Goal: Find specific page/section: Find specific page/section

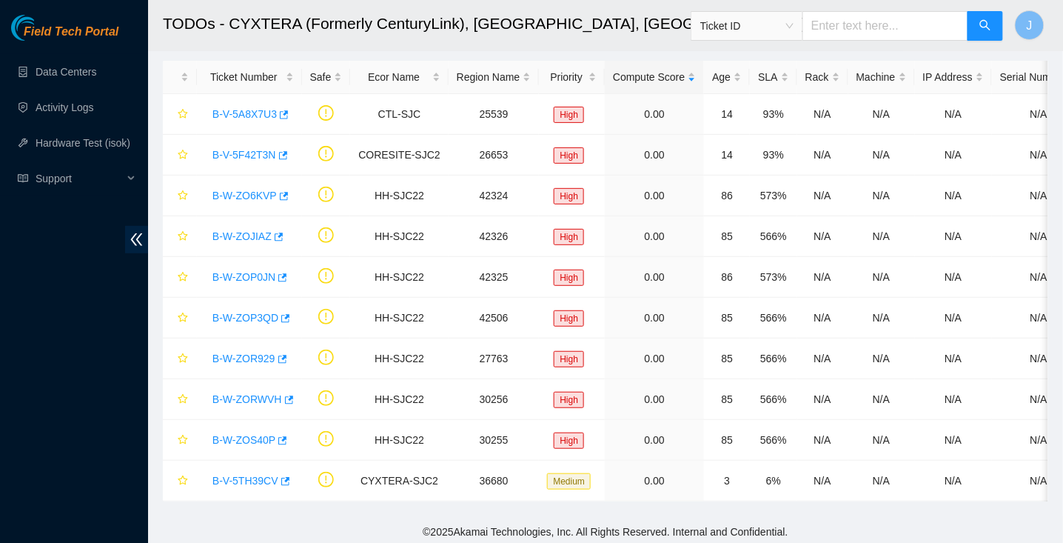
scroll to position [376, 0]
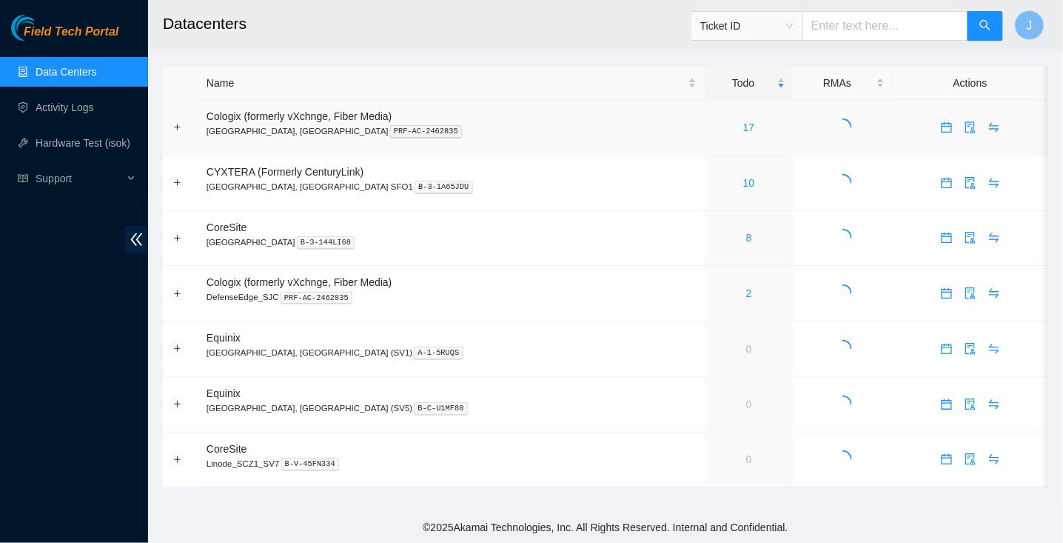
click at [713, 133] on div "17" at bounding box center [749, 127] width 73 height 16
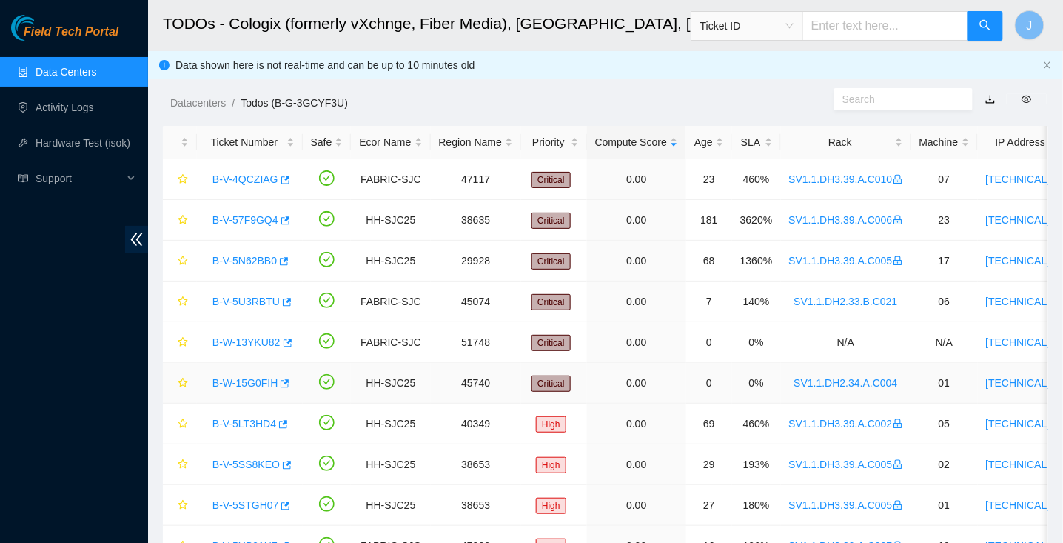
scroll to position [348, 0]
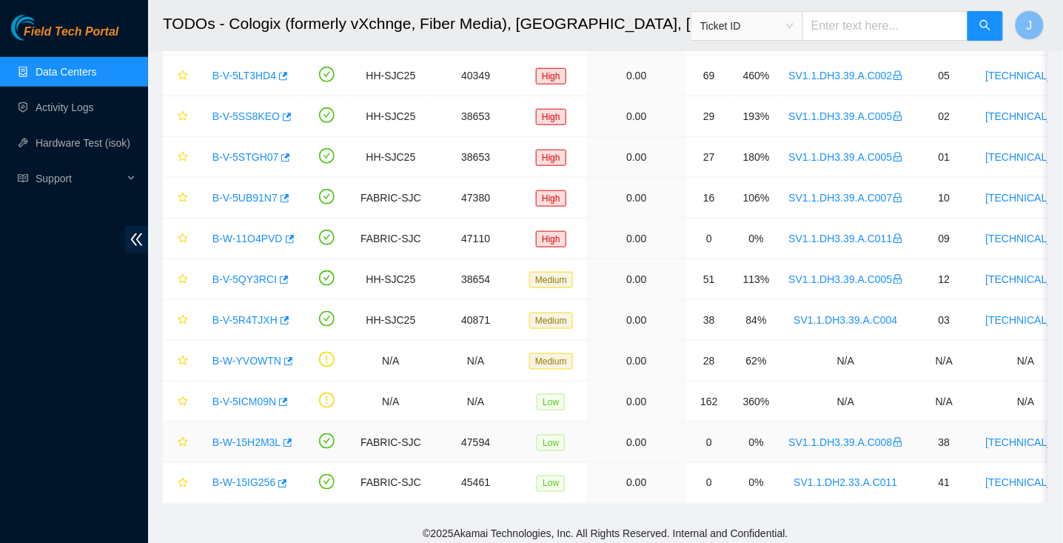
click at [247, 437] on link "B-W-15H2M3L" at bounding box center [247, 442] width 68 height 12
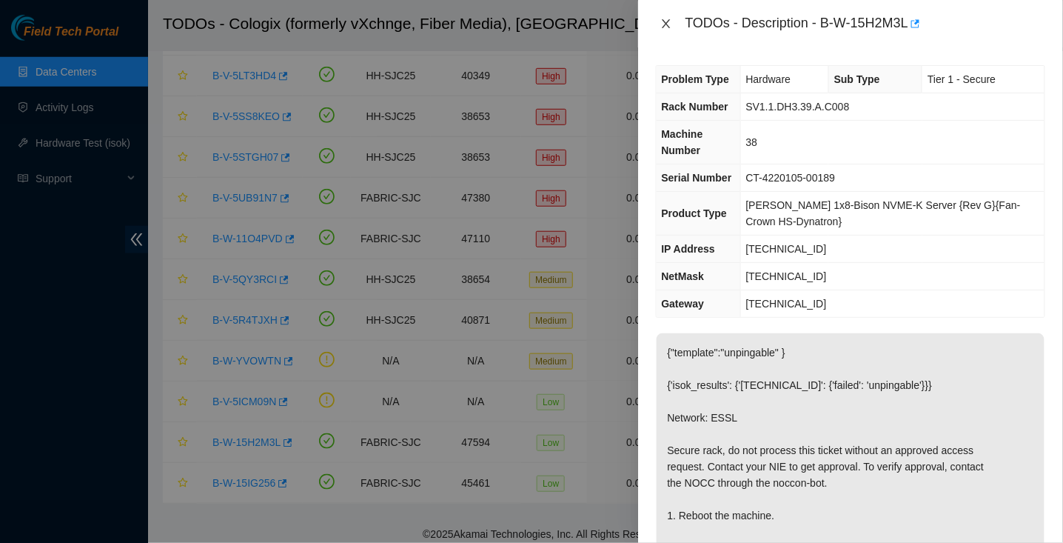
click at [660, 23] on icon "close" at bounding box center [666, 24] width 12 height 12
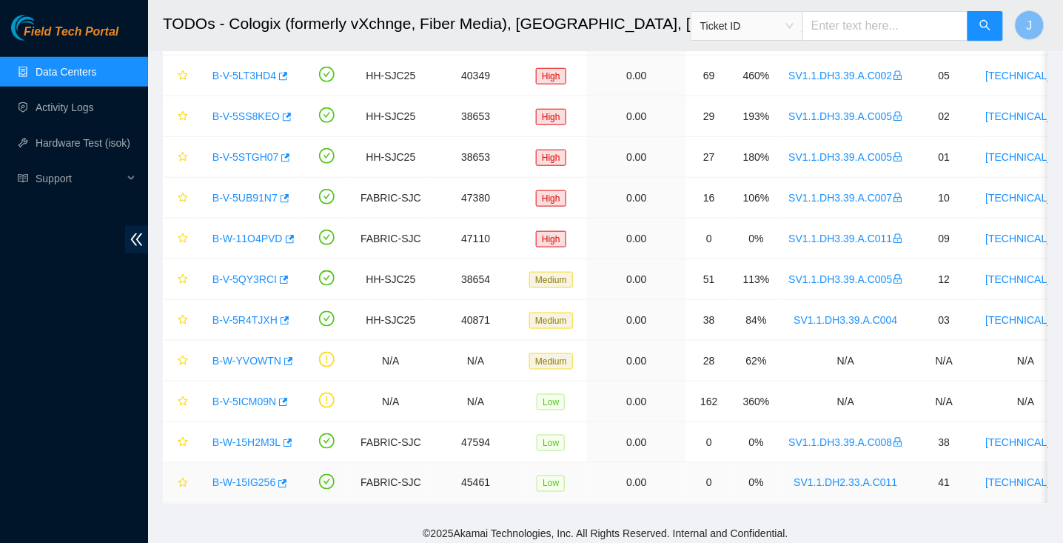
click at [256, 477] on link "B-W-15IG256" at bounding box center [244, 483] width 63 height 12
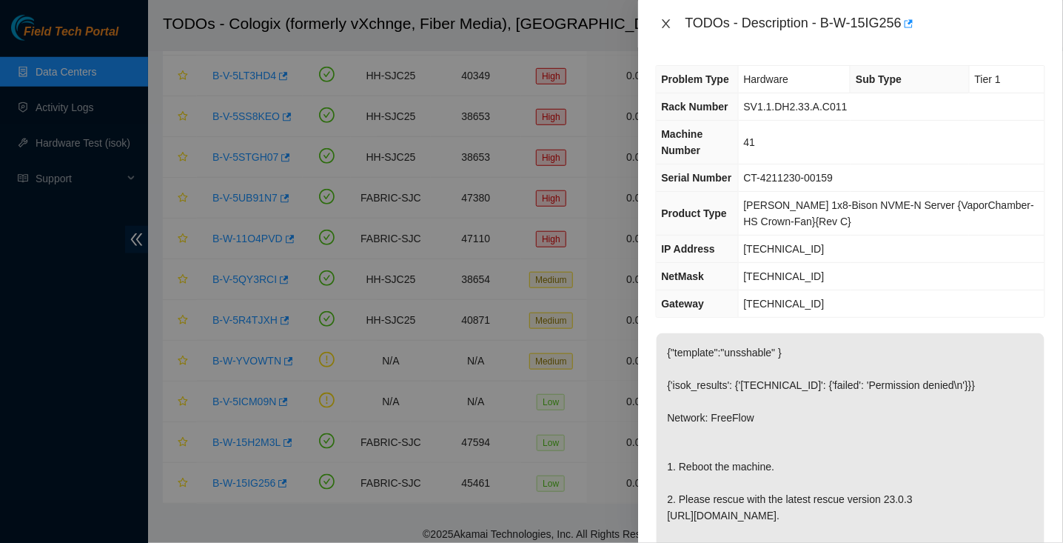
click at [668, 19] on icon "close" at bounding box center [666, 24] width 12 height 12
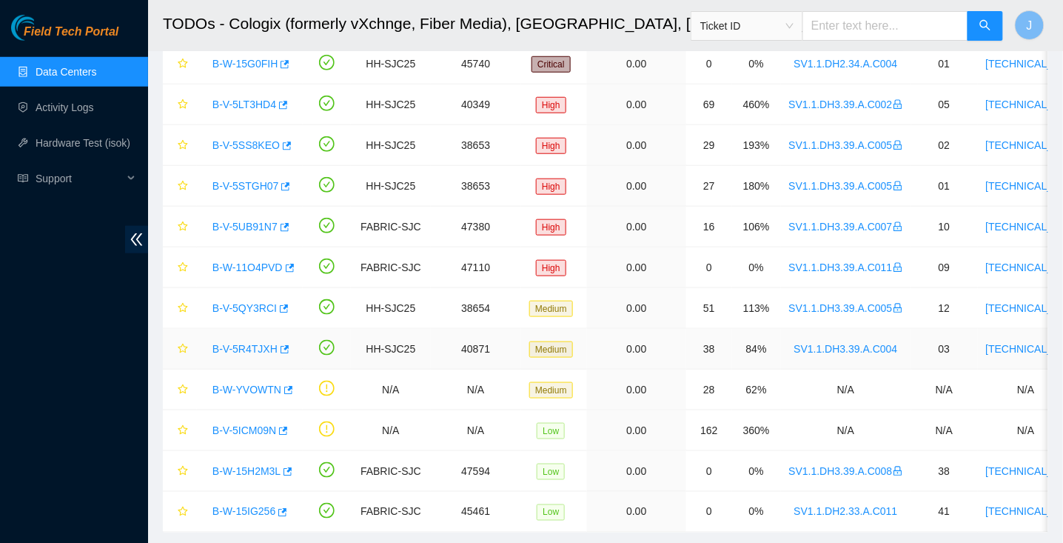
scroll to position [348, 0]
